Goal: Task Accomplishment & Management: Manage account settings

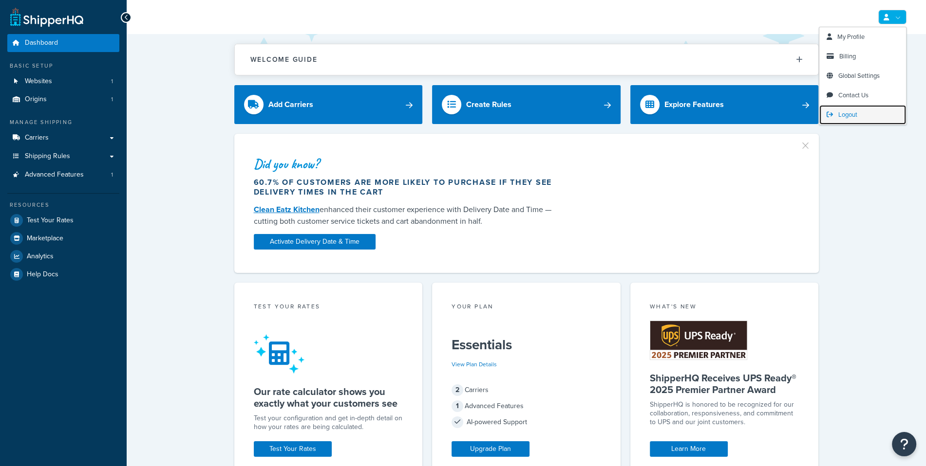
click at [867, 112] on link "Logout" at bounding box center [862, 114] width 87 height 19
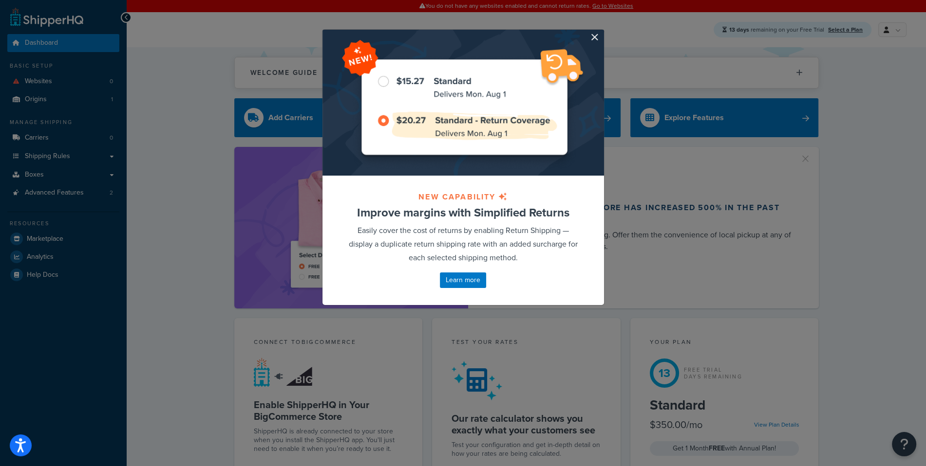
click at [600, 39] on div at bounding box center [462, 103] width 281 height 146
click at [601, 32] on button "button" at bounding box center [602, 31] width 2 height 2
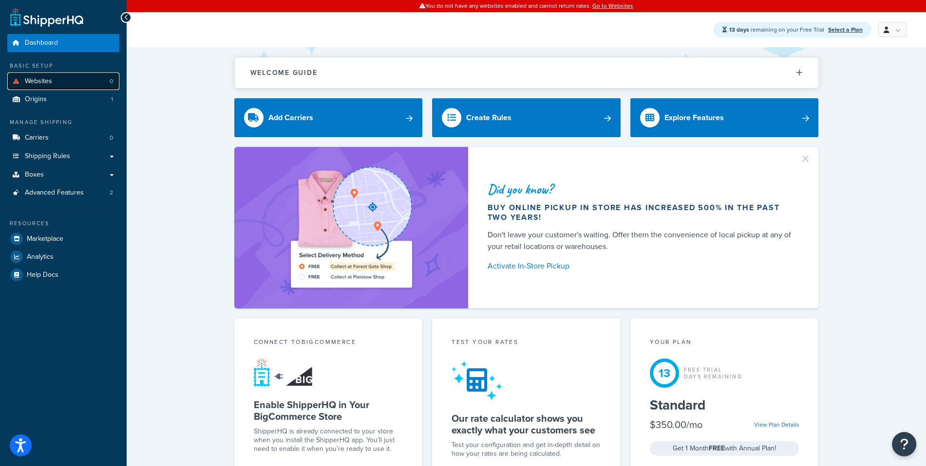
click at [57, 82] on link "Websites 0" at bounding box center [63, 82] width 112 height 18
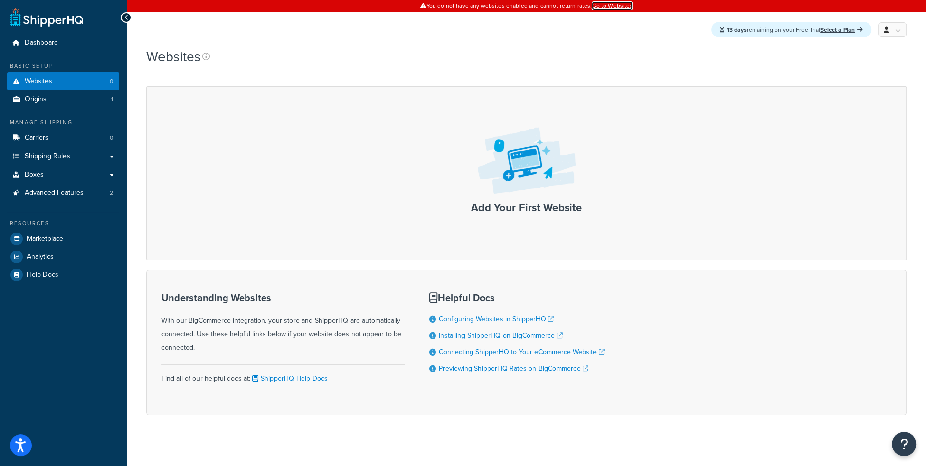
click at [622, 9] on link "Go to Websites" at bounding box center [612, 5] width 41 height 9
click at [82, 89] on link "Websites 0" at bounding box center [63, 82] width 112 height 18
click at [109, 103] on link "Origins 1" at bounding box center [63, 100] width 112 height 18
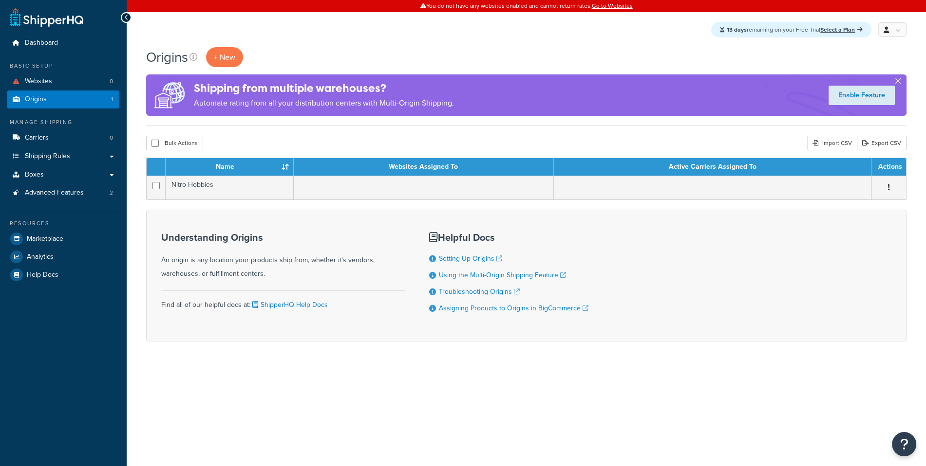
click at [446, 202] on form "Name Websites Assigned To Active Carriers Assigned To Actions Nitro Hobbies Edi…" at bounding box center [526, 250] width 760 height 184
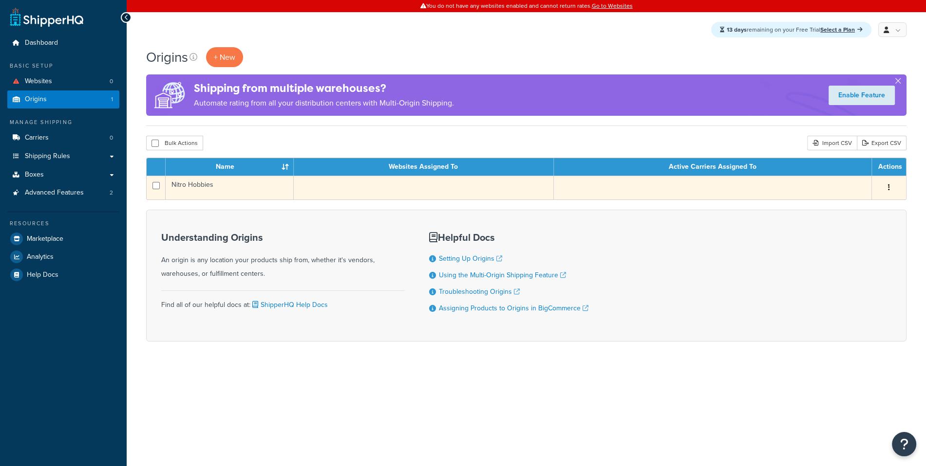
click at [446, 196] on td at bounding box center [424, 188] width 260 height 24
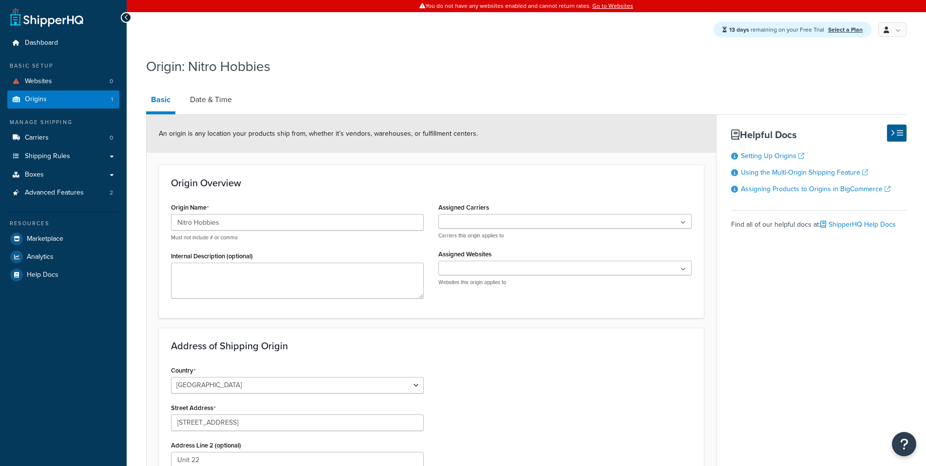
select select "30"
click at [489, 222] on ul at bounding box center [564, 221] width 253 height 15
click at [471, 200] on div "Origin Overview Origin Name Nitro Hobbies Must not include # or comma Internal …" at bounding box center [431, 241] width 545 height 153
click at [495, 268] on ul at bounding box center [564, 268] width 253 height 15
click at [488, 285] on span "No results found" at bounding box center [565, 285] width 252 height 21
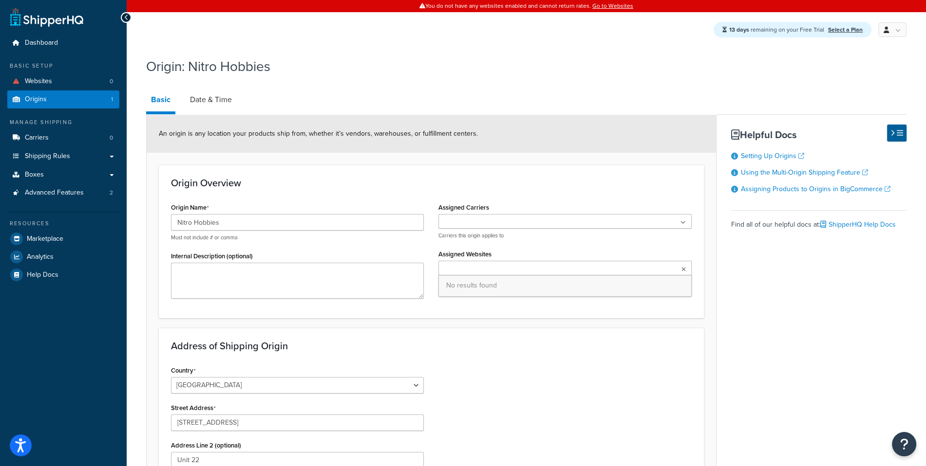
click at [502, 333] on div "Address of Shipping Origin Country United States United Kingdom Afghanistan Åla…" at bounding box center [431, 475] width 545 height 295
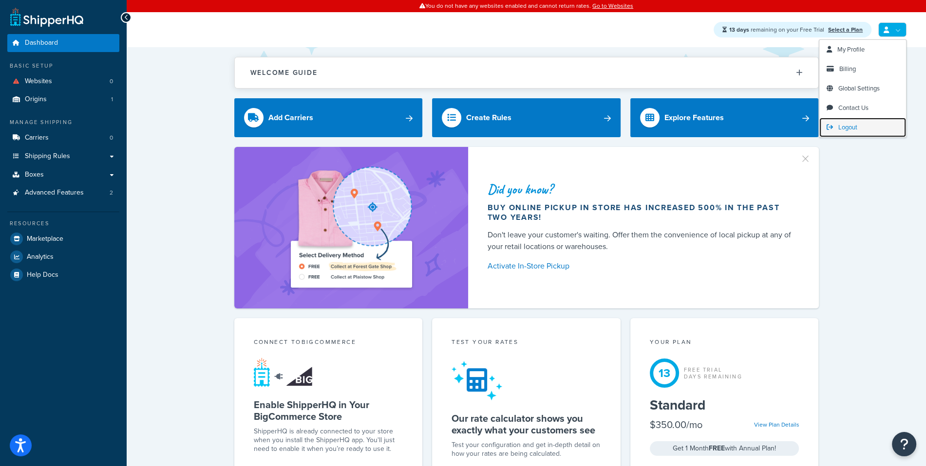
click at [849, 122] on link "Logout" at bounding box center [862, 127] width 87 height 19
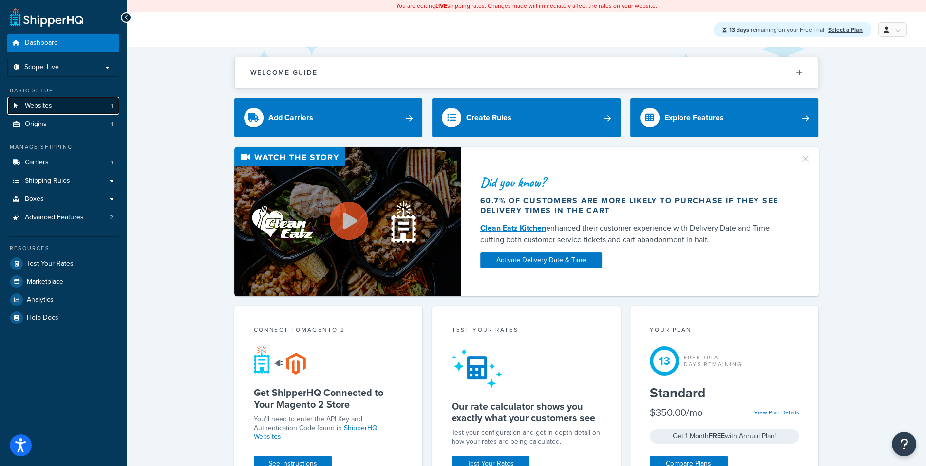
click at [83, 100] on link "Websites 1" at bounding box center [63, 106] width 112 height 18
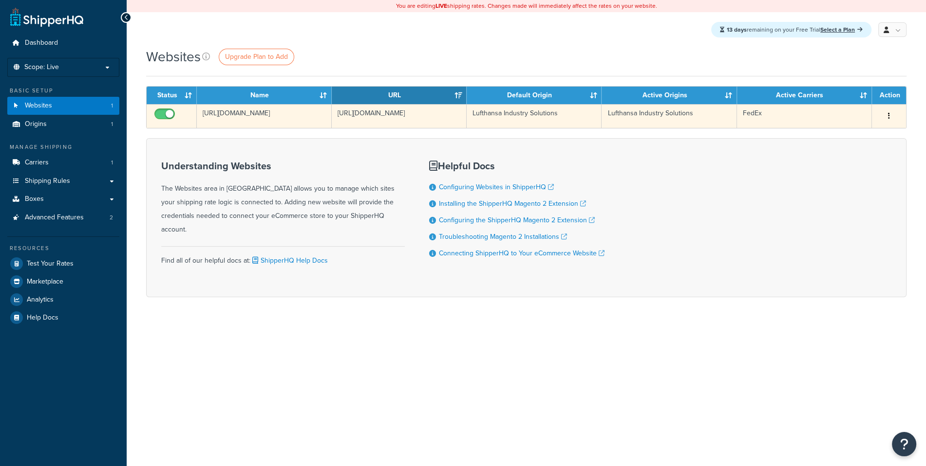
click at [435, 125] on td "[URL][DOMAIN_NAME]" at bounding box center [399, 116] width 135 height 24
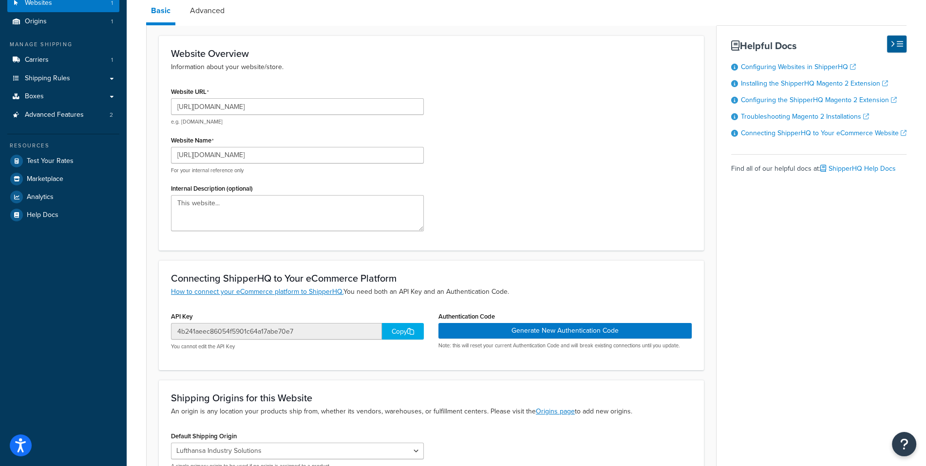
scroll to position [214, 0]
